Goal: Connect with others: Connect with other users

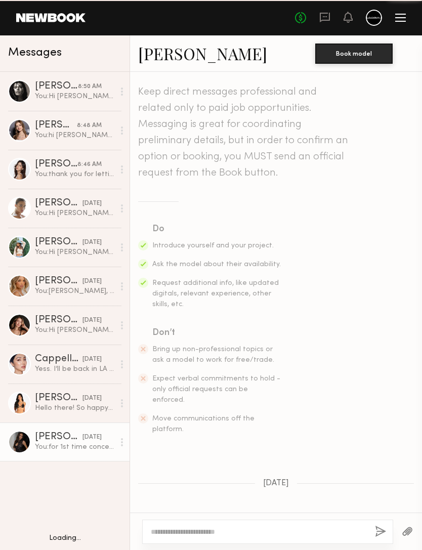
scroll to position [518, 0]
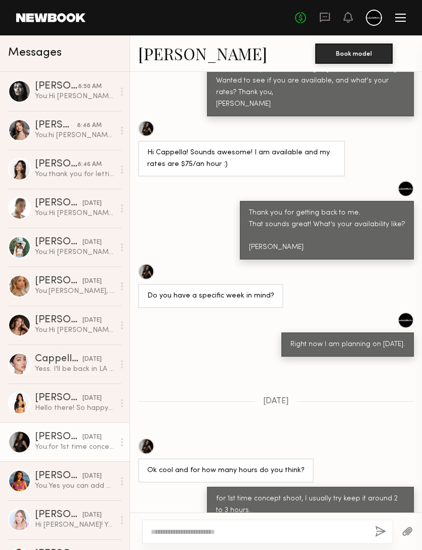
click at [44, 95] on div "You: Hi Nikola, I am currently working on some vintage film style concepts. I a…" at bounding box center [74, 97] width 79 height 10
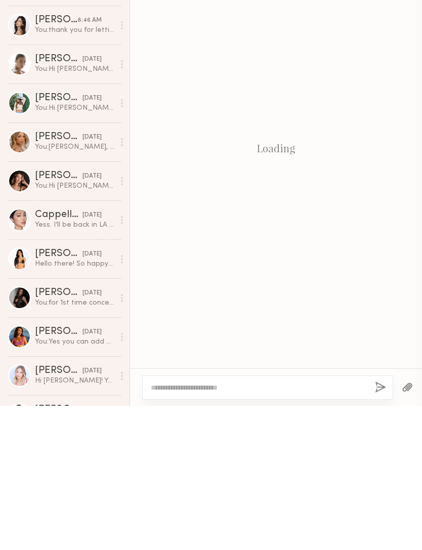
scroll to position [117, 0]
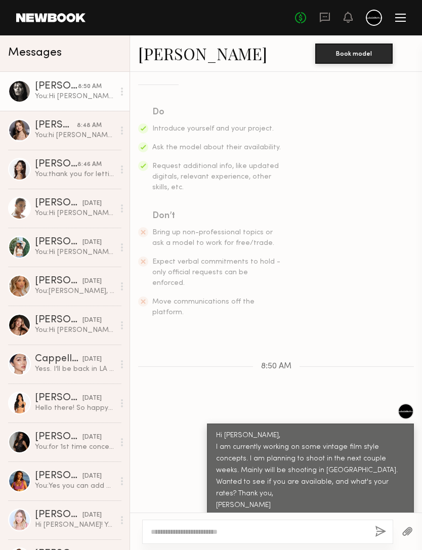
click at [29, 126] on div at bounding box center [19, 130] width 23 height 23
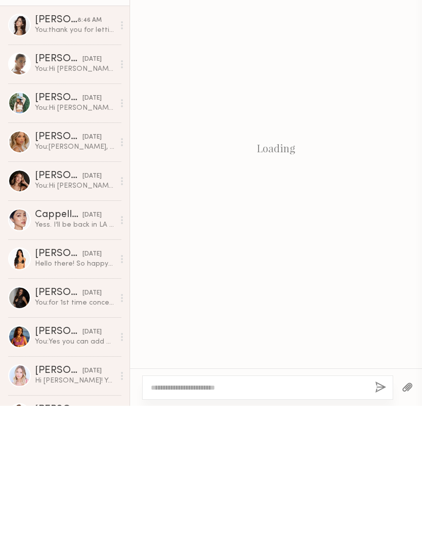
scroll to position [117, 0]
